Goal: Feedback & Contribution: Contribute content

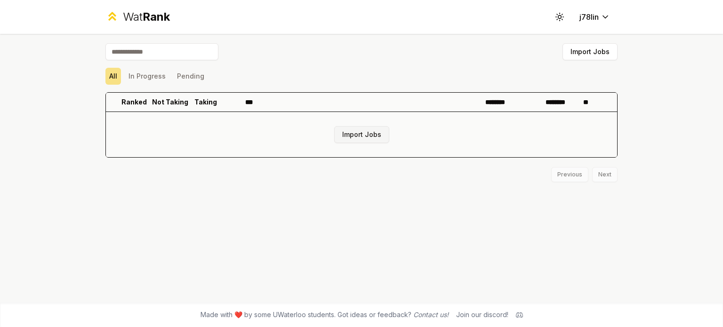
click at [371, 131] on button "Import Jobs" at bounding box center [361, 134] width 55 height 17
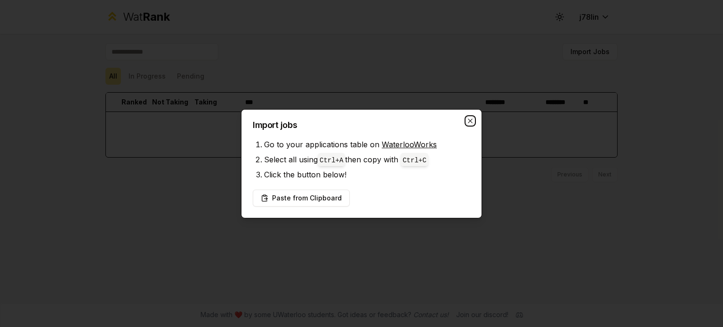
click at [471, 120] on icon "button" at bounding box center [470, 121] width 4 height 4
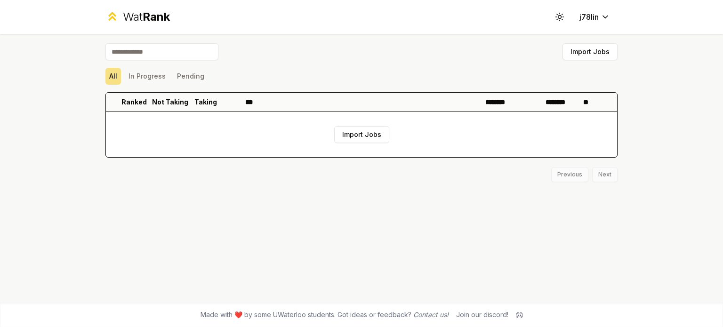
click at [171, 53] on input at bounding box center [161, 51] width 113 height 17
type input "*"
click at [98, 75] on div "Import Jobs All In Progress Pending Ranked Not Taking Taking *** ******** *****…" at bounding box center [361, 168] width 542 height 269
click at [121, 12] on div "Wat Rank" at bounding box center [137, 16] width 64 height 15
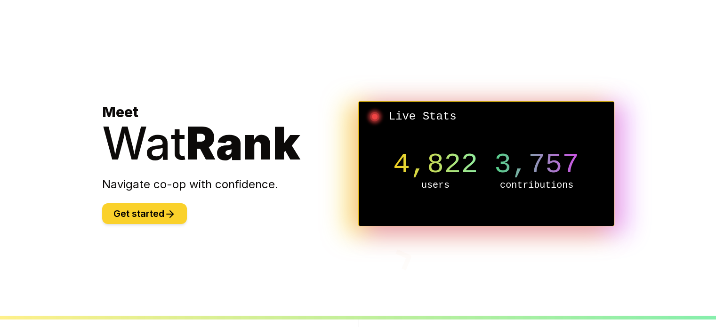
click at [168, 215] on icon at bounding box center [169, 214] width 11 height 11
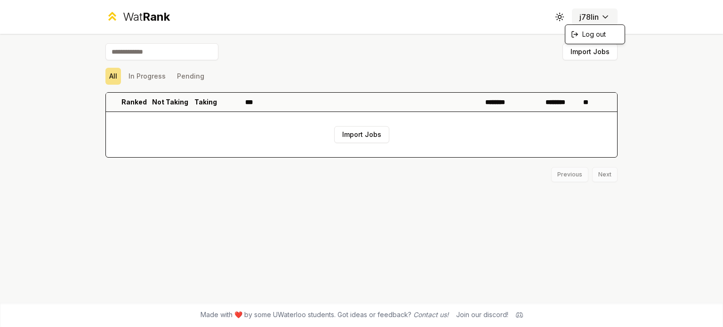
click at [588, 15] on html "Wat Rank Toggle theme j78lin Import Jobs All In Progress Pending Ranked Not Tak…" at bounding box center [361, 163] width 723 height 327
click at [587, 15] on html "Wat Rank Toggle theme j78lin Import Jobs All In Progress Pending Ranked Not Tak…" at bounding box center [361, 163] width 723 height 327
click at [153, 56] on input at bounding box center [161, 51] width 113 height 17
click at [284, 58] on div "Import Jobs" at bounding box center [361, 53] width 512 height 21
click at [342, 133] on button "Import Jobs" at bounding box center [361, 134] width 55 height 17
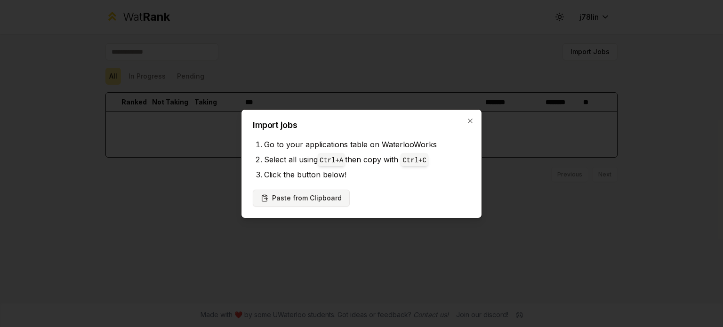
click at [290, 202] on button "Paste from Clipboard" at bounding box center [301, 198] width 97 height 17
click at [319, 196] on button "Paste from Clipboard" at bounding box center [301, 198] width 97 height 17
click at [469, 122] on icon "button" at bounding box center [470, 121] width 4 height 4
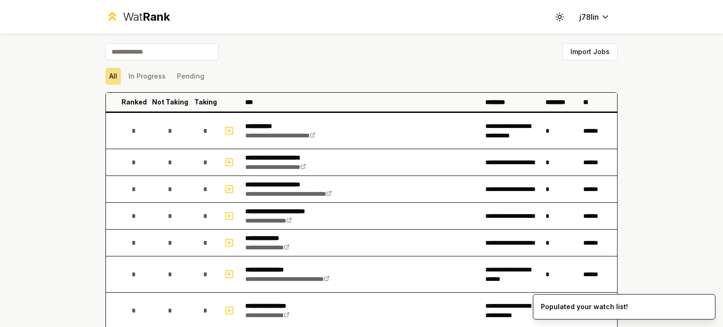
click at [650, 206] on div "**********" at bounding box center [361, 163] width 723 height 327
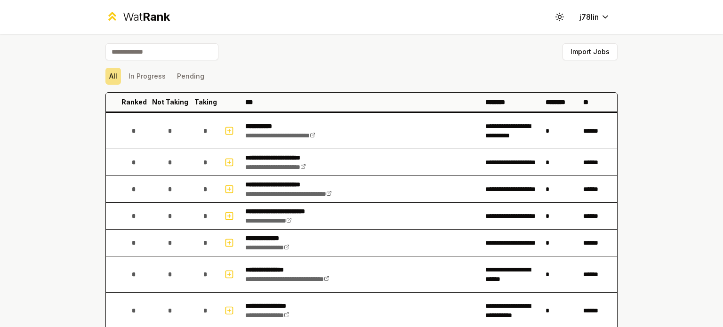
click at [57, 193] on div "**********" at bounding box center [361, 163] width 723 height 327
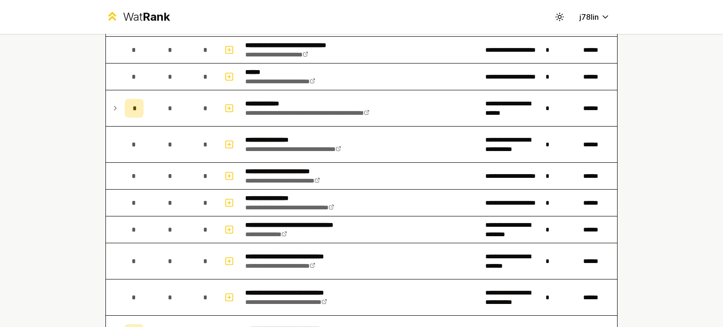
scroll to position [659, 0]
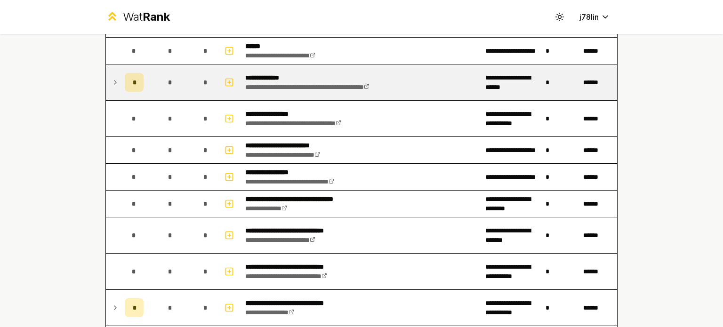
click at [114, 81] on icon at bounding box center [115, 83] width 2 height 4
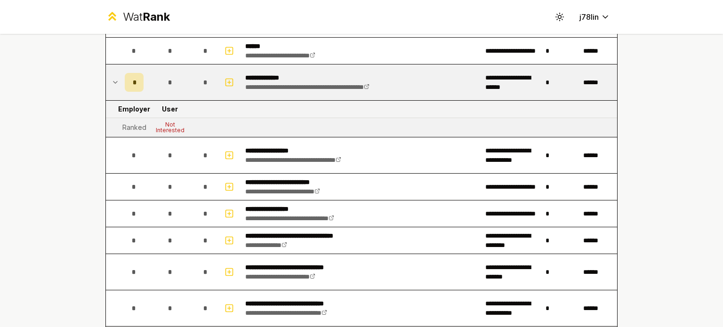
click at [116, 84] on td at bounding box center [113, 82] width 15 height 36
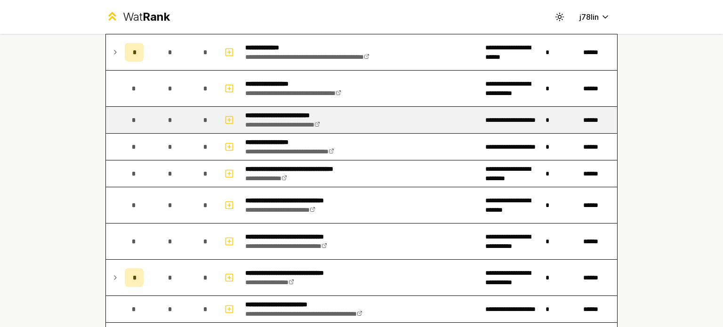
scroll to position [800, 0]
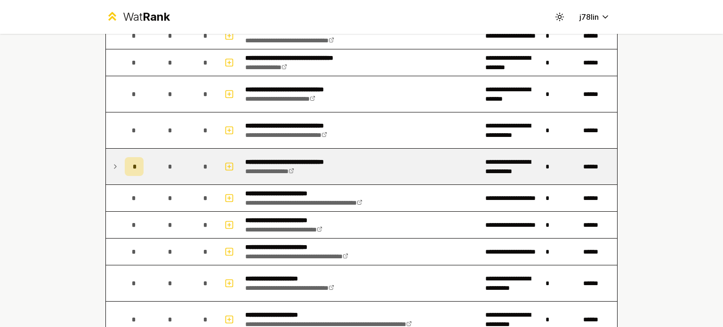
click at [115, 164] on td at bounding box center [113, 167] width 15 height 36
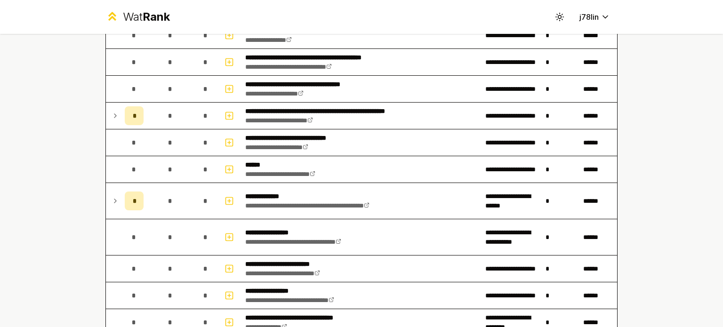
scroll to position [537, 0]
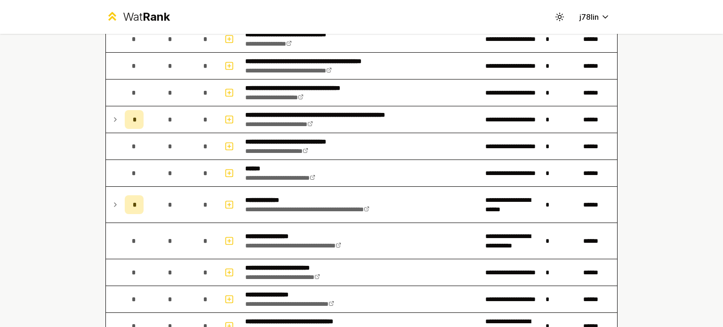
click at [112, 200] on icon at bounding box center [116, 204] width 8 height 11
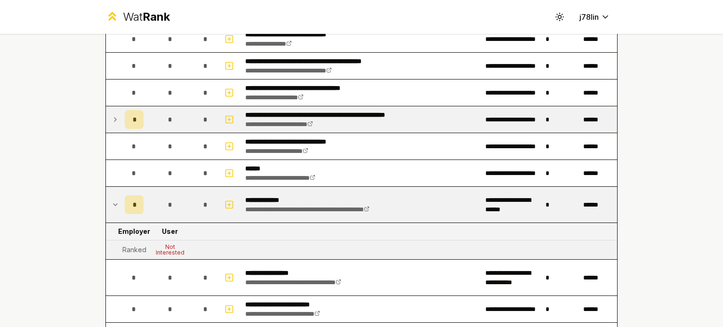
click at [112, 114] on icon at bounding box center [116, 119] width 8 height 11
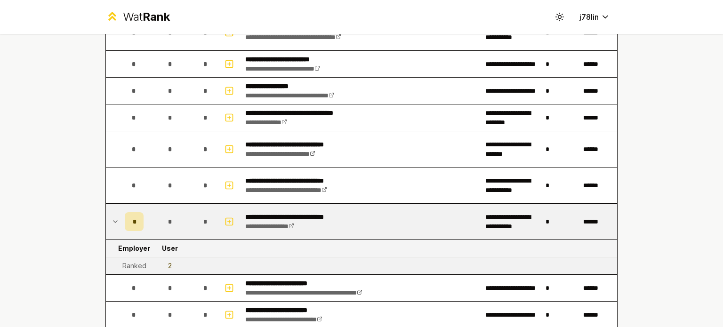
scroll to position [819, 0]
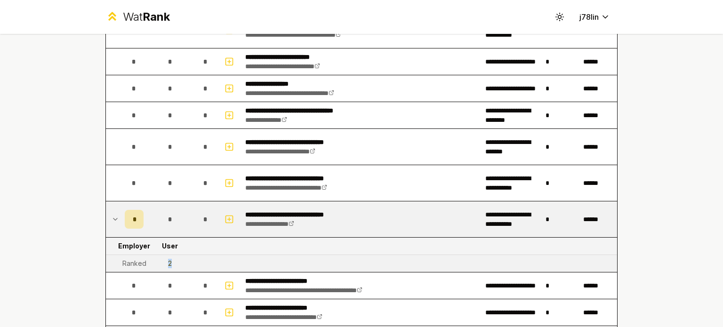
click at [168, 259] on div "2" at bounding box center [170, 263] width 4 height 9
click at [176, 259] on td "2" at bounding box center [169, 263] width 45 height 17
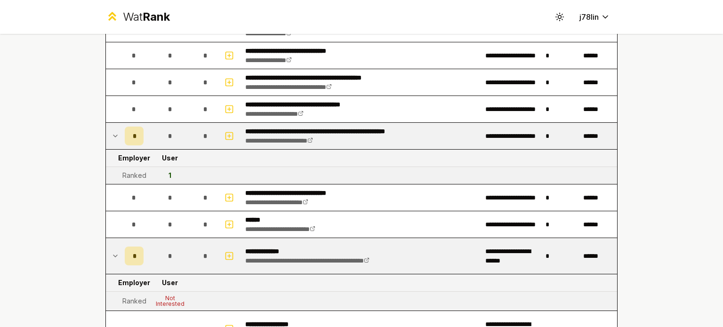
scroll to position [565, 0]
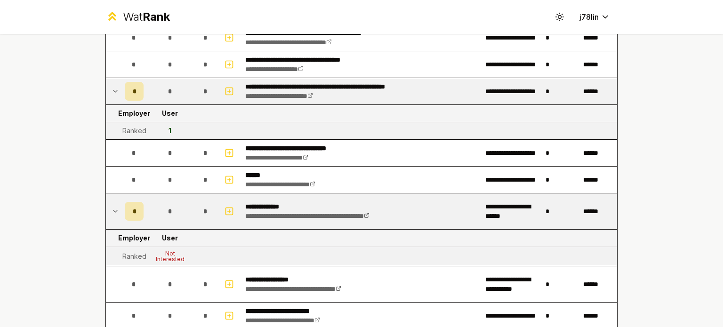
click at [170, 128] on td "1" at bounding box center [169, 130] width 45 height 17
drag, startPoint x: 170, startPoint y: 128, endPoint x: 163, endPoint y: 128, distance: 6.6
click at [163, 128] on td "1" at bounding box center [169, 130] width 45 height 17
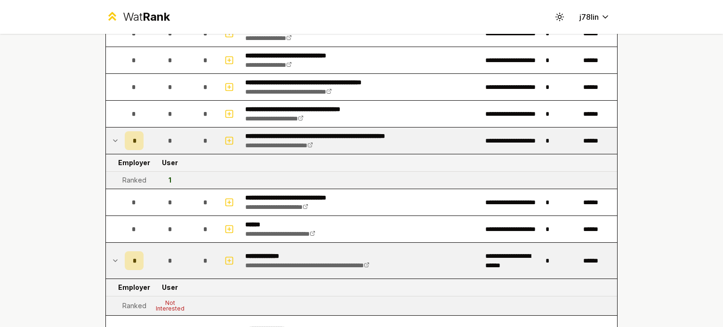
scroll to position [514, 0]
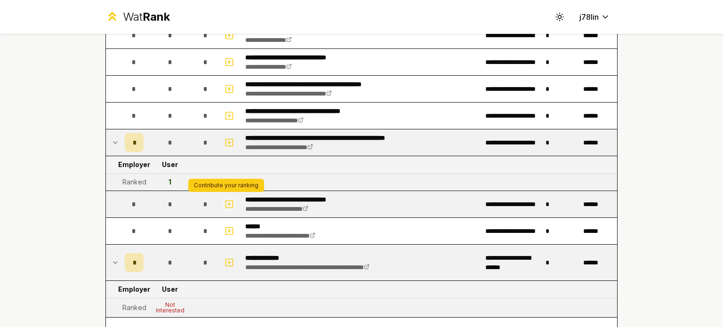
click at [226, 201] on icon "button" at bounding box center [229, 204] width 9 height 11
select select
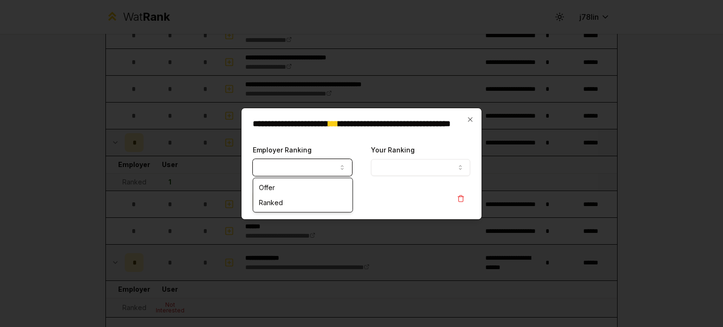
click at [311, 167] on button "Employer Ranking" at bounding box center [302, 167] width 99 height 17
select select "******"
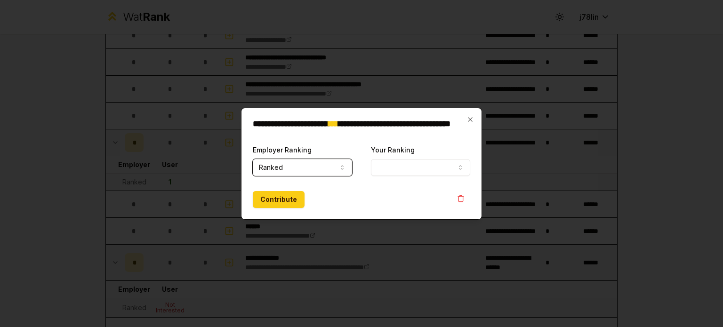
click at [407, 161] on button "Your Ranking" at bounding box center [420, 167] width 99 height 17
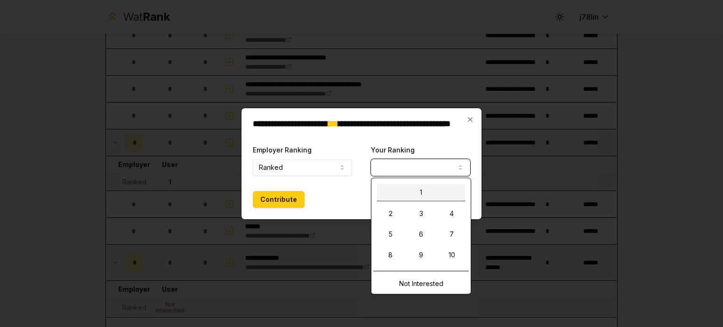
select select "*"
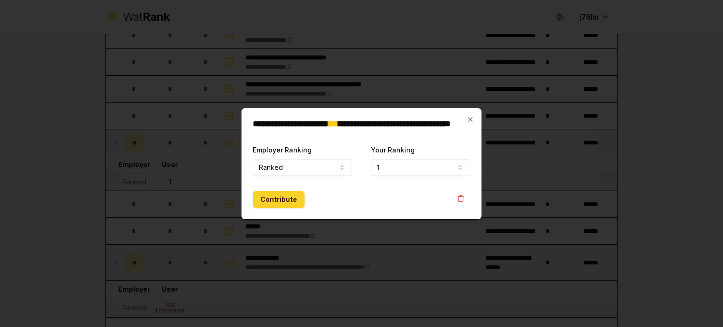
click at [281, 198] on button "Contribute" at bounding box center [279, 199] width 52 height 17
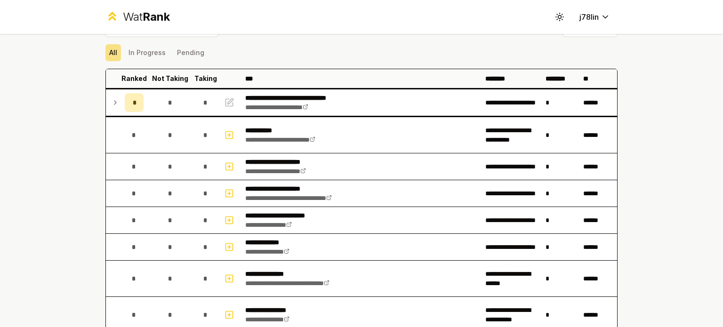
scroll to position [0, 0]
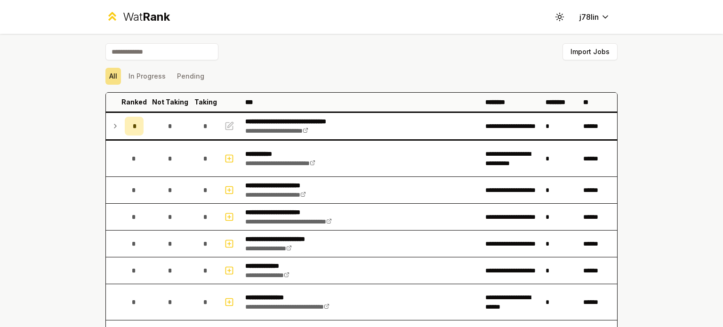
click at [49, 161] on div "**********" at bounding box center [361, 163] width 723 height 327
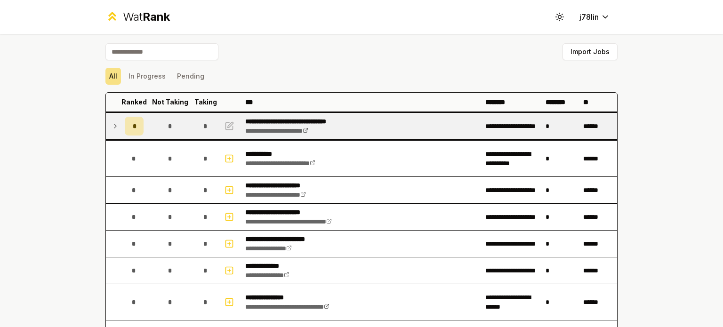
click at [115, 125] on icon at bounding box center [116, 126] width 8 height 11
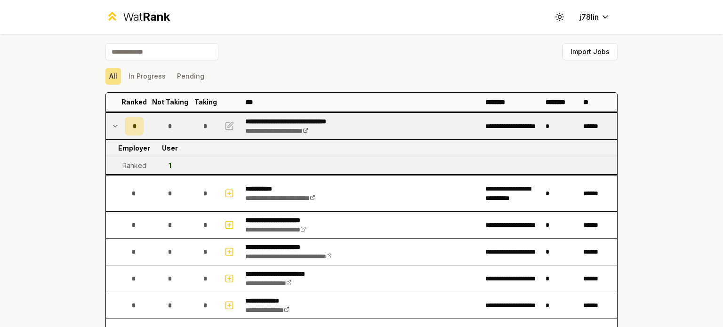
click at [112, 124] on icon at bounding box center [116, 126] width 8 height 11
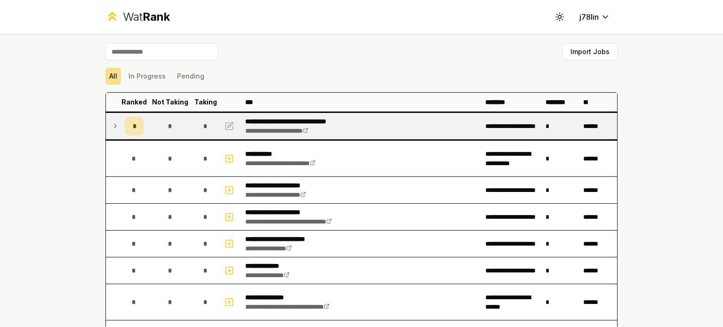
click at [112, 124] on icon at bounding box center [116, 126] width 8 height 11
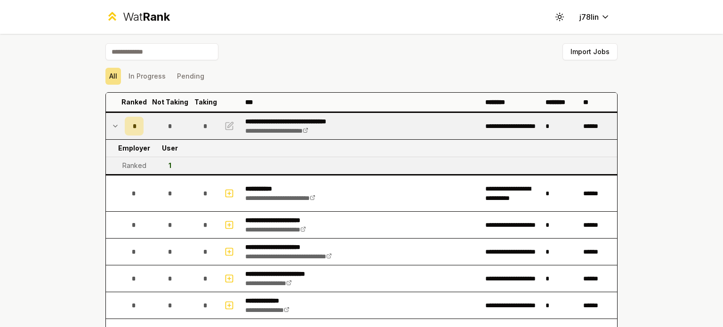
click at [112, 124] on icon at bounding box center [116, 126] width 8 height 11
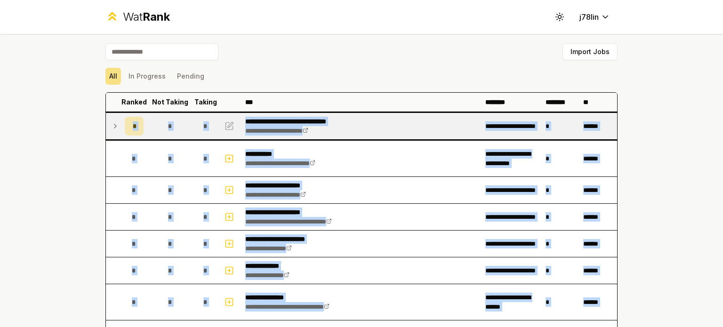
click at [112, 124] on icon at bounding box center [116, 126] width 8 height 11
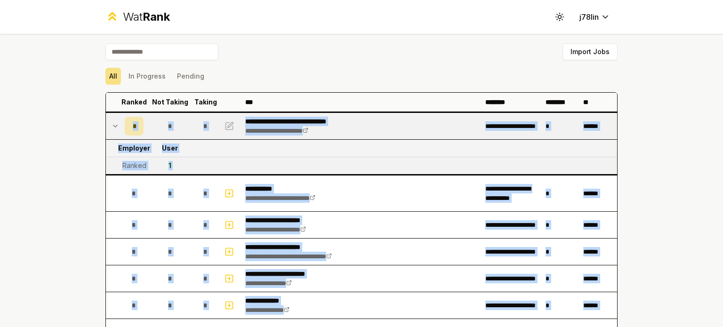
click at [112, 124] on icon at bounding box center [116, 126] width 8 height 11
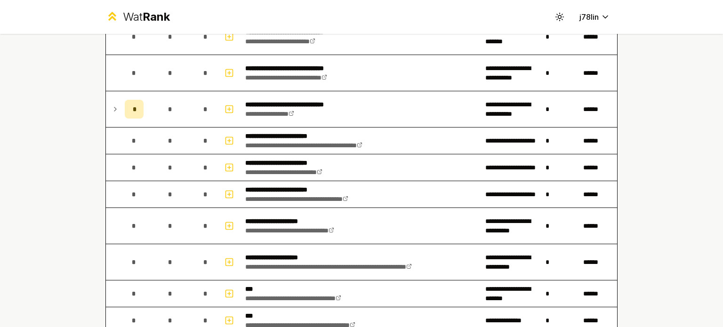
scroll to position [832, 0]
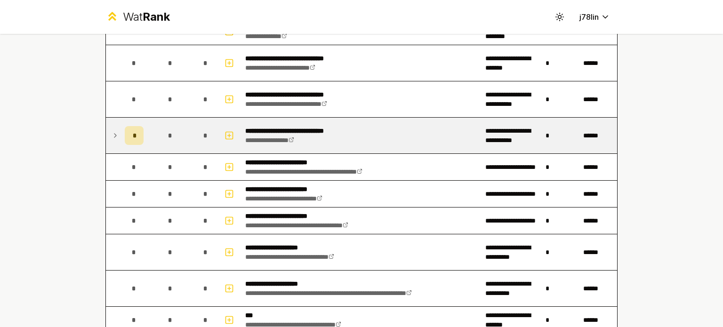
click at [112, 135] on icon at bounding box center [116, 135] width 8 height 11
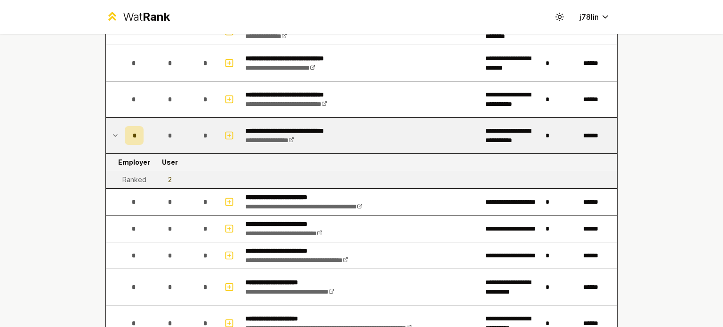
click at [112, 135] on icon at bounding box center [116, 135] width 8 height 11
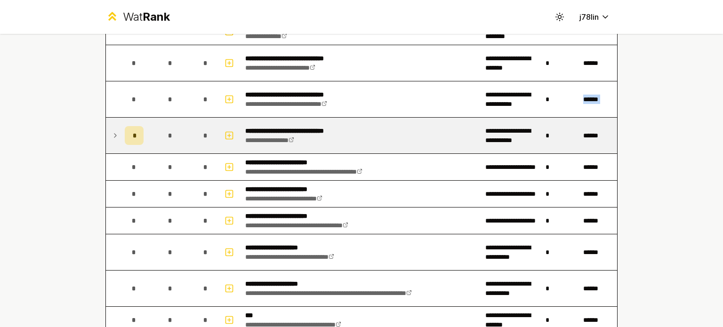
click at [112, 135] on icon at bounding box center [116, 135] width 8 height 11
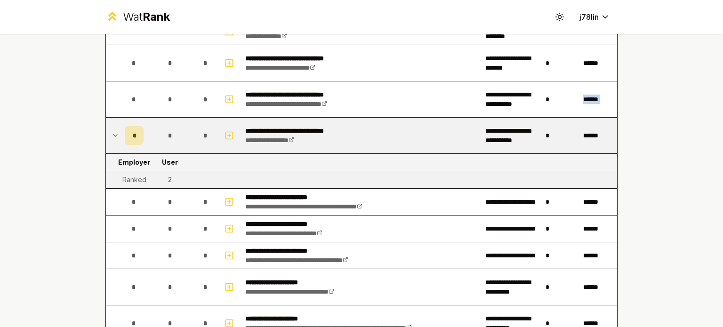
click at [112, 135] on icon at bounding box center [116, 135] width 8 height 11
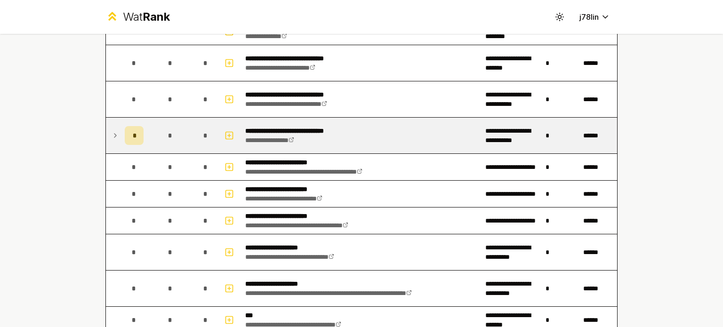
click at [83, 148] on div "**********" at bounding box center [361, 163] width 723 height 327
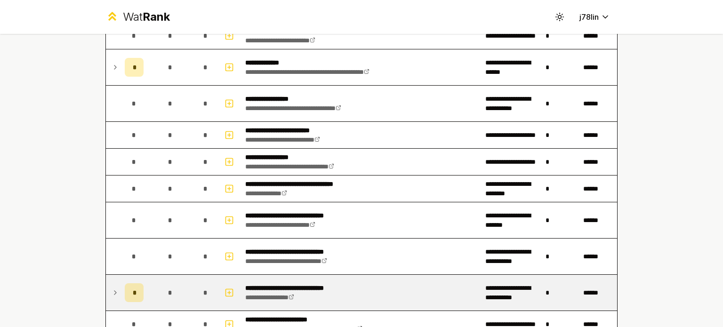
scroll to position [644, 0]
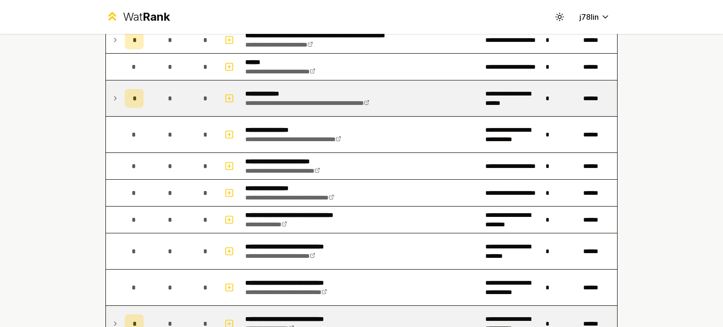
click at [113, 95] on icon at bounding box center [116, 98] width 8 height 11
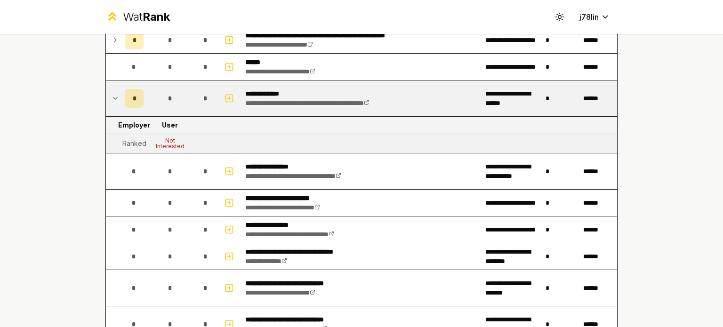
click at [113, 94] on icon at bounding box center [116, 98] width 8 height 11
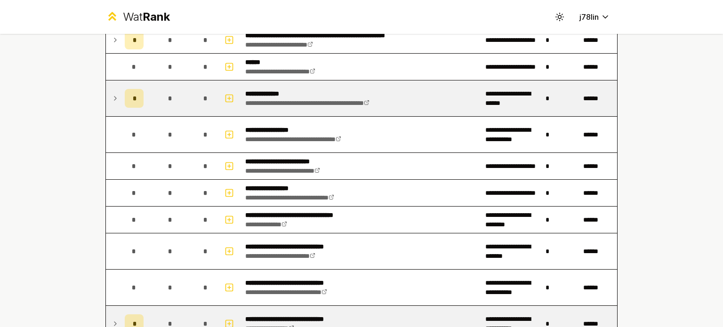
click at [113, 94] on icon at bounding box center [116, 98] width 8 height 11
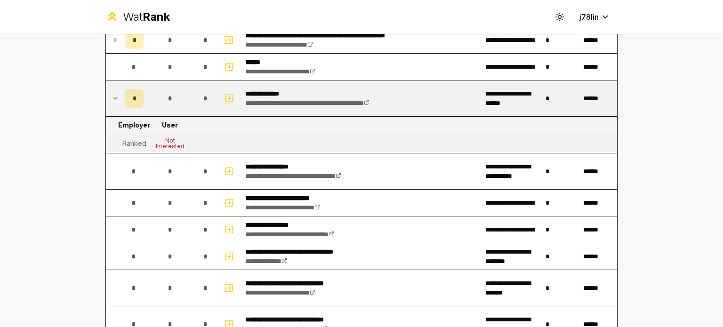
click at [113, 94] on icon at bounding box center [116, 98] width 8 height 11
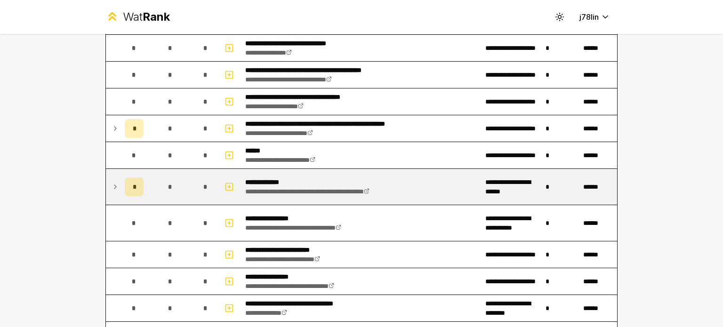
scroll to position [503, 0]
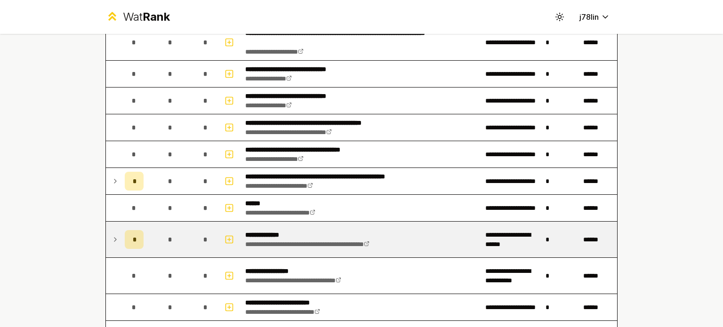
click at [112, 238] on icon at bounding box center [116, 239] width 8 height 11
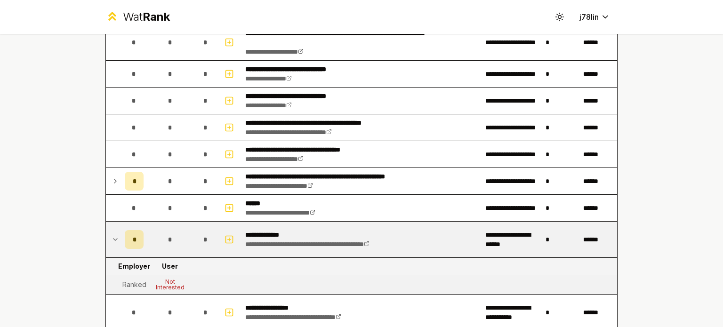
click at [112, 236] on icon at bounding box center [116, 239] width 8 height 11
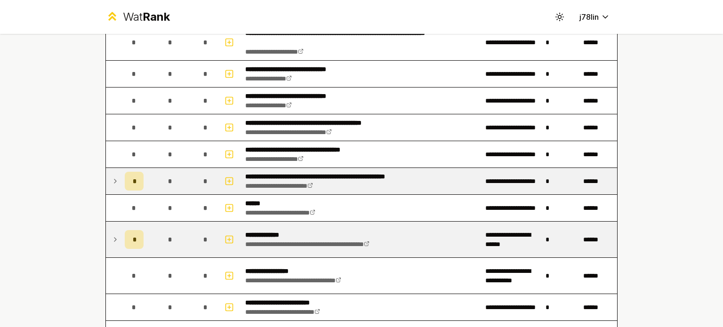
click at [117, 177] on td at bounding box center [113, 181] width 15 height 26
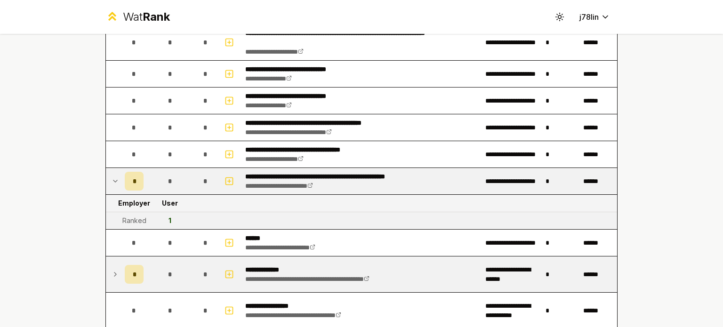
click at [114, 178] on icon at bounding box center [116, 181] width 8 height 11
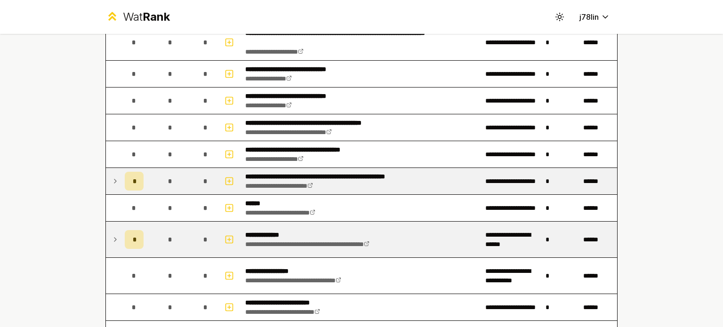
click at [95, 189] on div "**********" at bounding box center [361, 154] width 542 height 1247
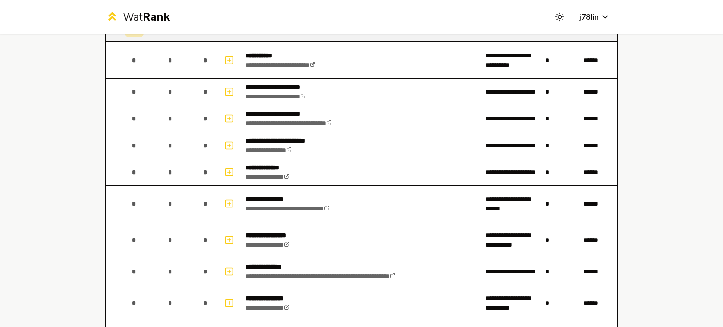
scroll to position [0, 0]
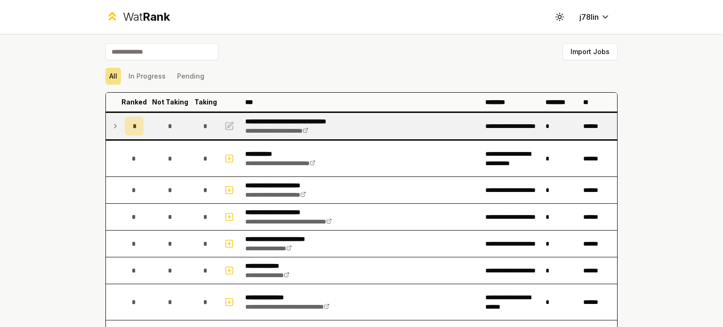
click at [112, 121] on icon at bounding box center [116, 126] width 8 height 11
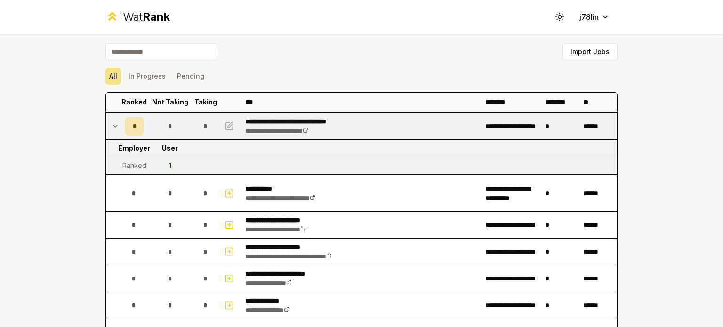
click at [112, 123] on icon at bounding box center [116, 126] width 8 height 11
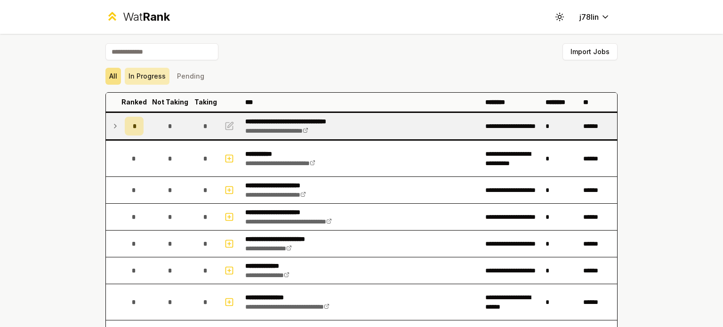
click at [134, 75] on button "In Progress" at bounding box center [147, 76] width 45 height 17
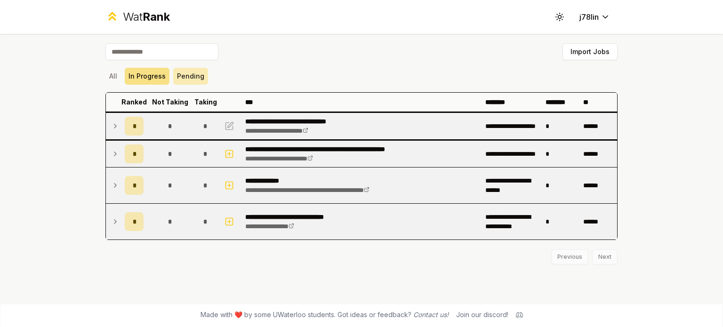
click at [182, 81] on button "Pending" at bounding box center [190, 76] width 35 height 17
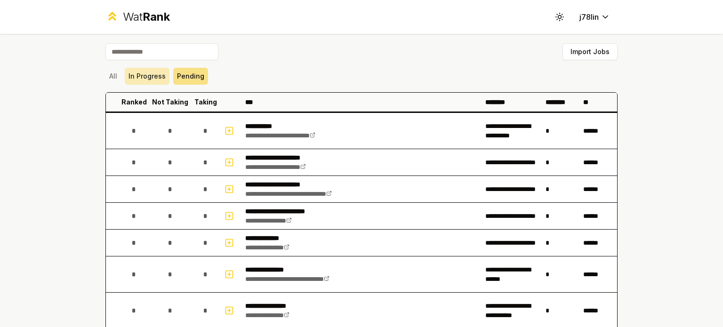
click at [151, 82] on button "In Progress" at bounding box center [147, 76] width 45 height 17
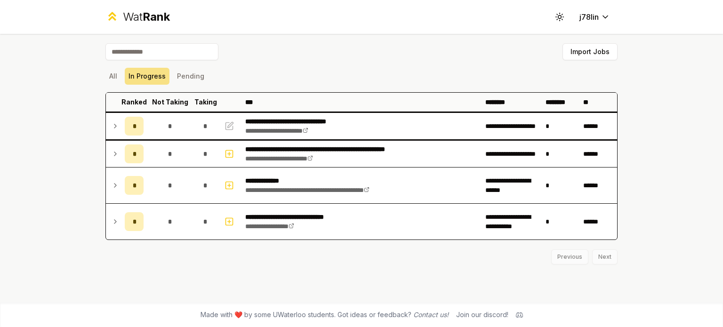
click at [77, 143] on div "**********" at bounding box center [361, 163] width 723 height 327
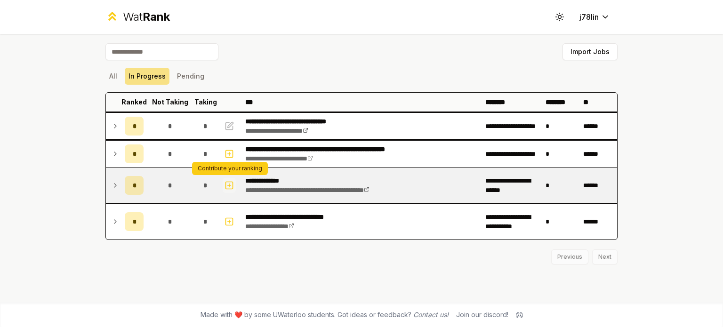
click at [228, 184] on icon "button" at bounding box center [229, 185] width 9 height 11
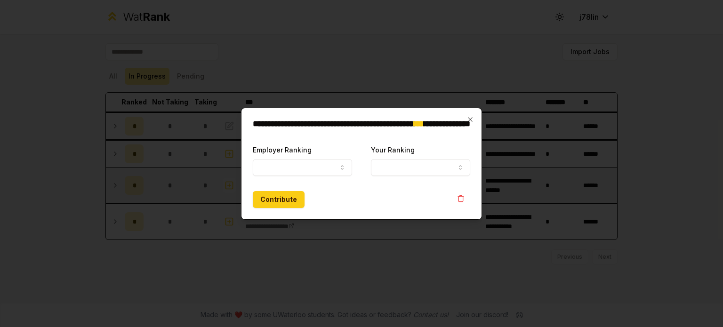
select select
click at [320, 171] on button "Employer Ranking" at bounding box center [302, 167] width 99 height 17
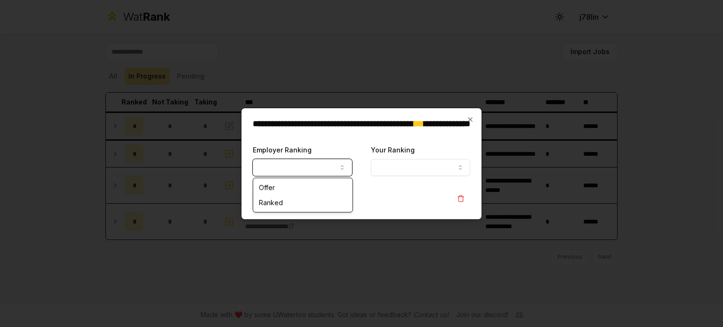
select select "******"
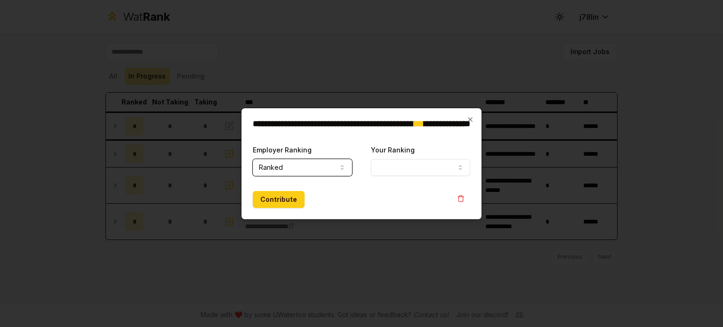
click at [401, 161] on button "Your Ranking" at bounding box center [420, 167] width 99 height 17
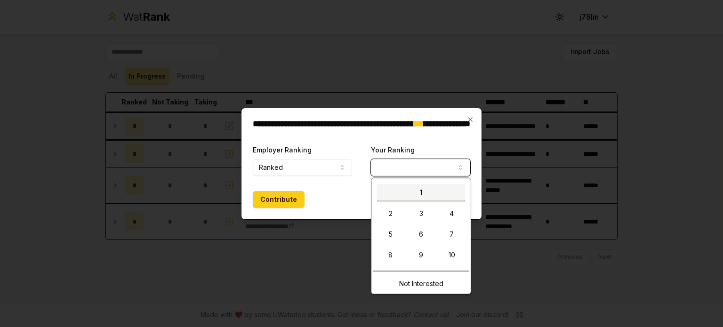
select select "*"
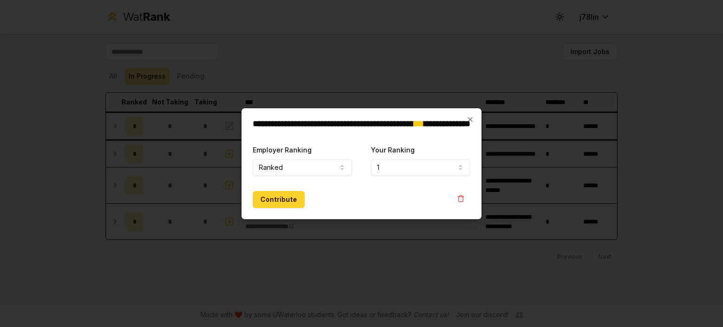
click at [280, 196] on button "Contribute" at bounding box center [279, 199] width 52 height 17
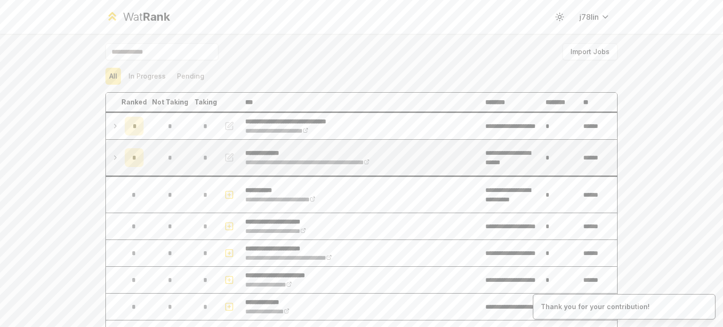
click at [112, 156] on icon at bounding box center [116, 157] width 8 height 11
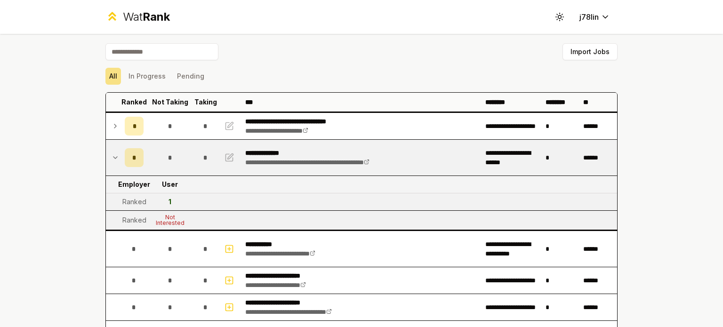
click at [112, 157] on icon at bounding box center [116, 157] width 8 height 11
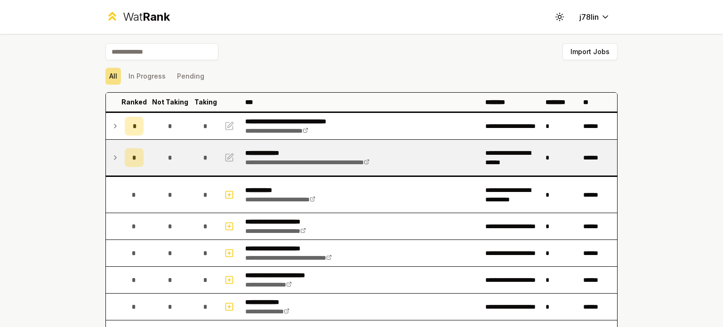
click at [70, 165] on div "**********" at bounding box center [361, 163] width 723 height 327
click at [113, 156] on icon at bounding box center [116, 157] width 8 height 11
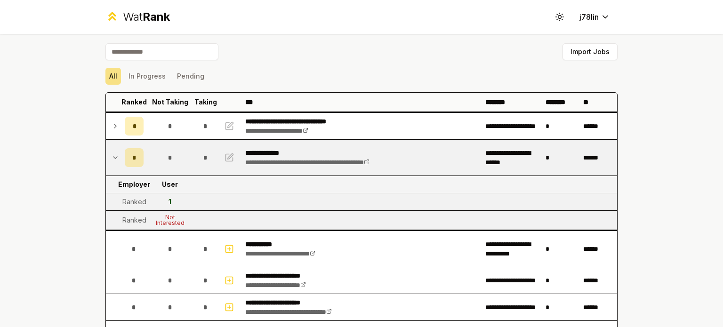
click at [113, 156] on icon at bounding box center [116, 157] width 8 height 11
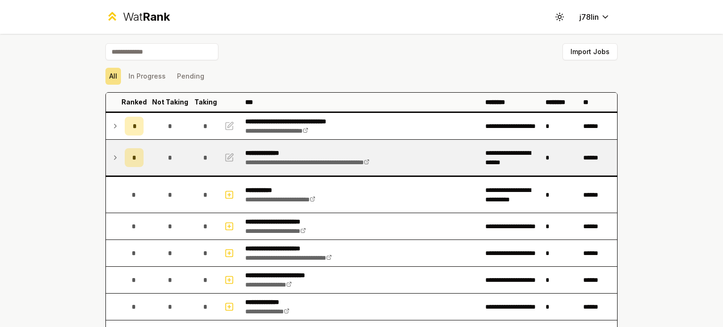
click at [113, 156] on icon at bounding box center [116, 157] width 8 height 11
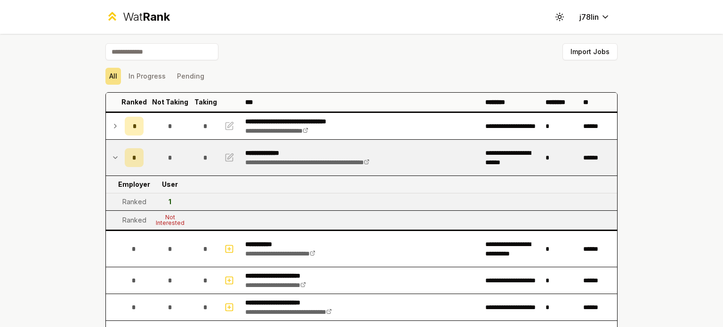
click at [112, 152] on icon at bounding box center [116, 157] width 8 height 11
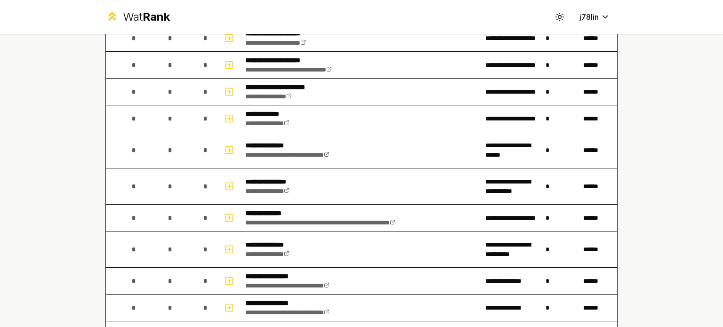
click at [63, 155] on div "**********" at bounding box center [361, 163] width 723 height 327
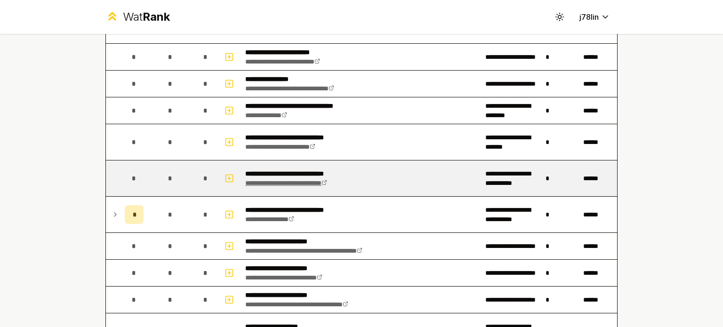
scroll to position [974, 0]
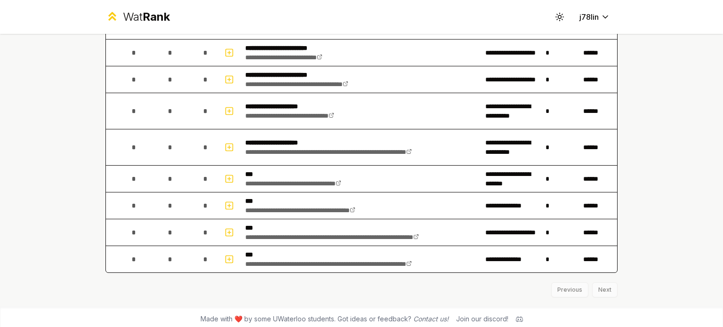
click at [594, 283] on div "Previous Next" at bounding box center [361, 285] width 512 height 24
click at [597, 286] on div "Previous Next" at bounding box center [361, 285] width 512 height 24
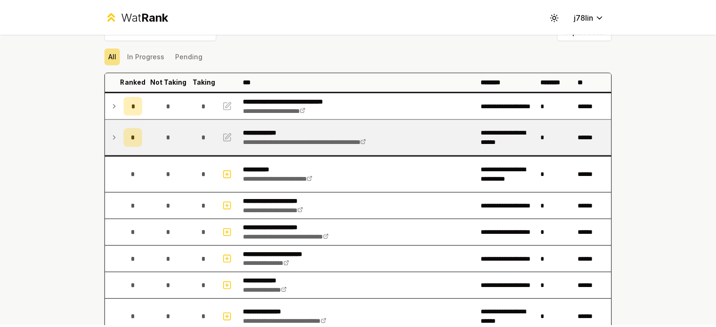
scroll to position [0, 0]
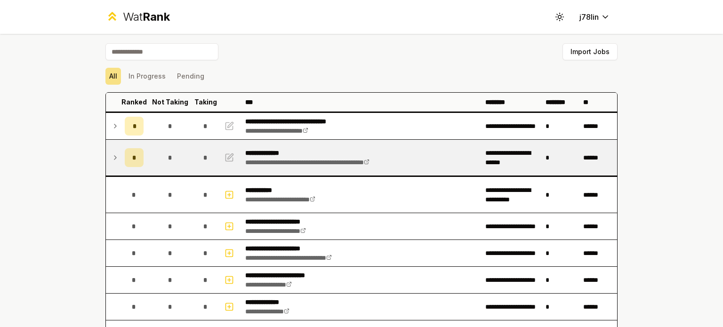
click at [44, 155] on div "**********" at bounding box center [361, 163] width 723 height 327
click at [110, 13] on icon at bounding box center [112, 16] width 14 height 14
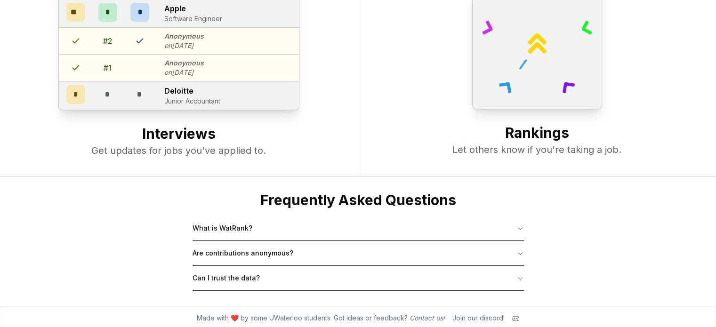
scroll to position [362, 0]
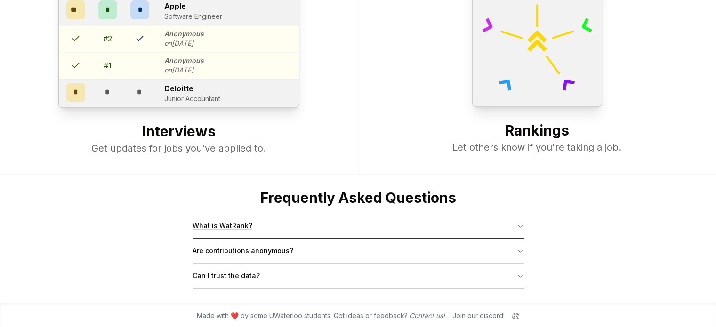
click at [247, 239] on button "Are contributions anonymous?" at bounding box center [358, 251] width 331 height 24
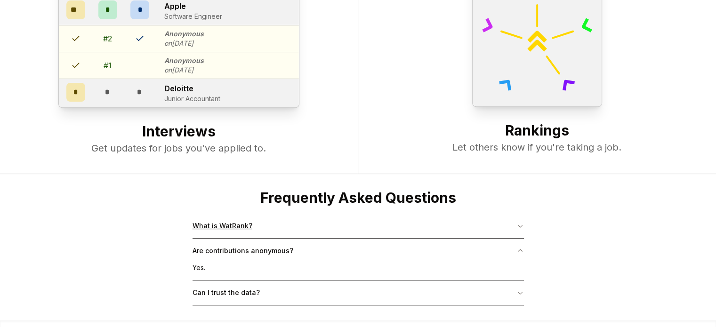
click at [251, 228] on button "What is WatRank?" at bounding box center [358, 226] width 331 height 24
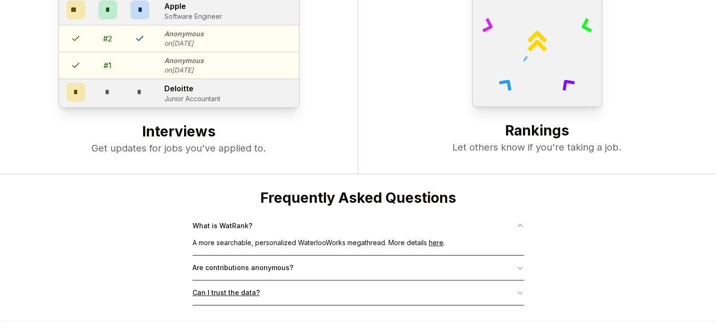
click at [245, 284] on button "Can I trust the data?" at bounding box center [358, 293] width 331 height 24
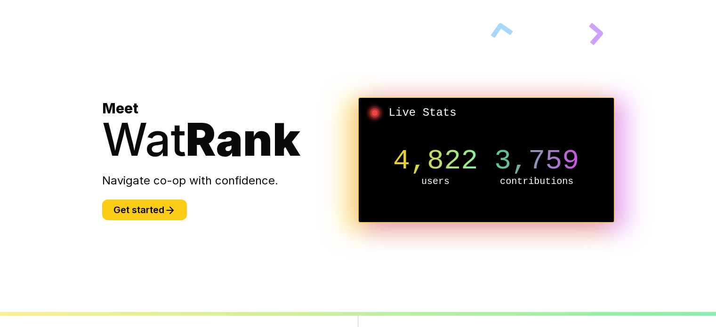
scroll to position [0, 0]
